Goal: Information Seeking & Learning: Find specific fact

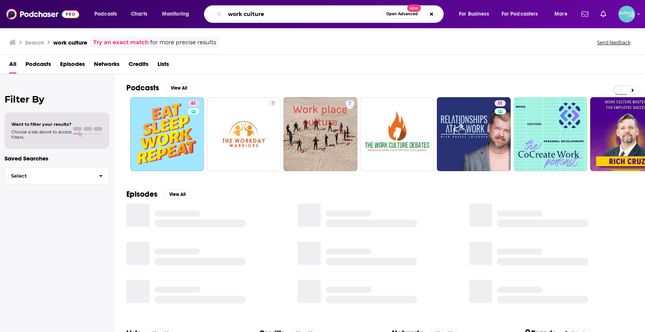
click at [300, 16] on input "work culture" at bounding box center [304, 14] width 158 height 12
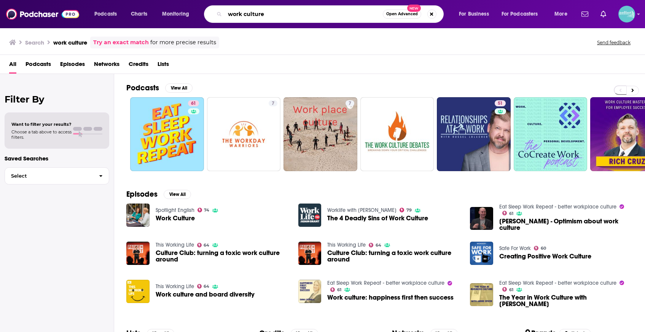
click at [300, 16] on input "work culture" at bounding box center [304, 14] width 158 height 12
type input "3 takeaways"
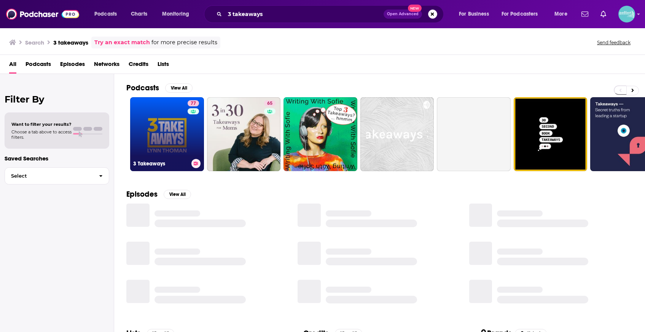
click at [173, 116] on link "77 3 Takeaways" at bounding box center [167, 134] width 74 height 74
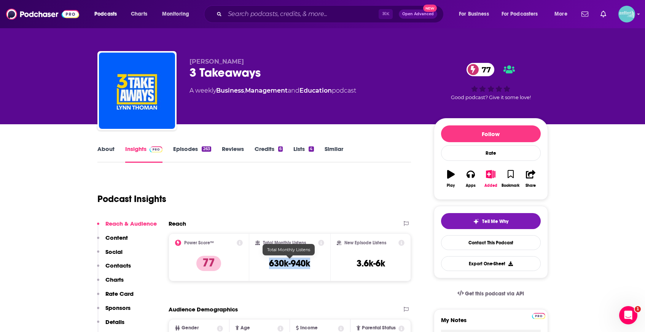
drag, startPoint x: 314, startPoint y: 261, endPoint x: 260, endPoint y: 262, distance: 54.8
click at [260, 262] on div "Total Monthly Listens 630k-940k" at bounding box center [289, 256] width 69 height 35
copy h3 "630k-940k"
